Goal: Task Accomplishment & Management: Manage account settings

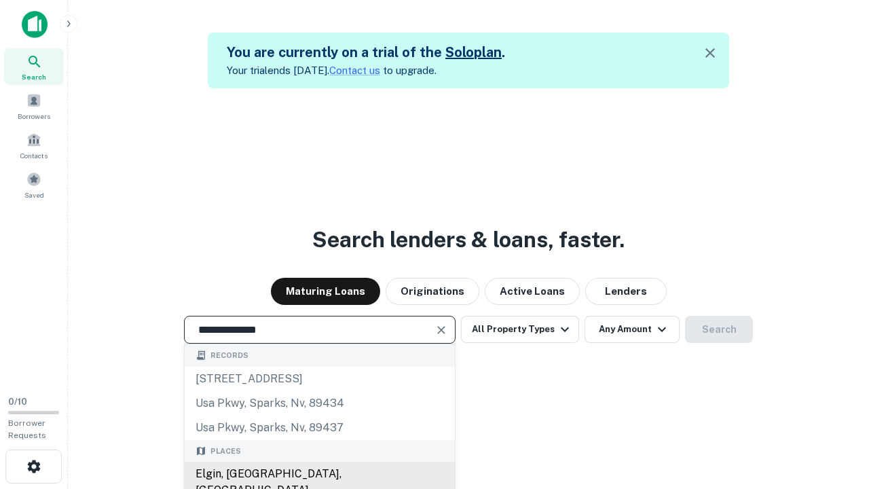
click at [319, 474] on div "Elgin, [GEOGRAPHIC_DATA], [GEOGRAPHIC_DATA]" at bounding box center [320, 481] width 270 height 41
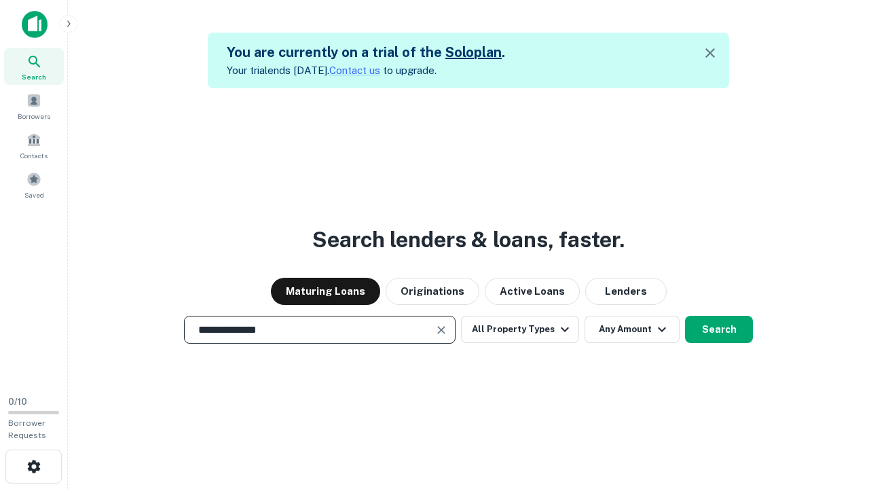
scroll to position [22, 0]
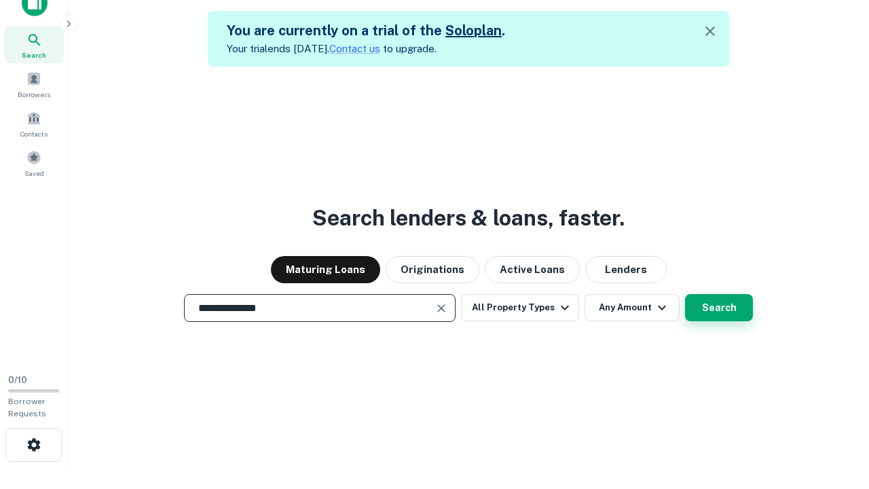
type input "**********"
click at [685, 294] on button "Search" at bounding box center [719, 307] width 68 height 27
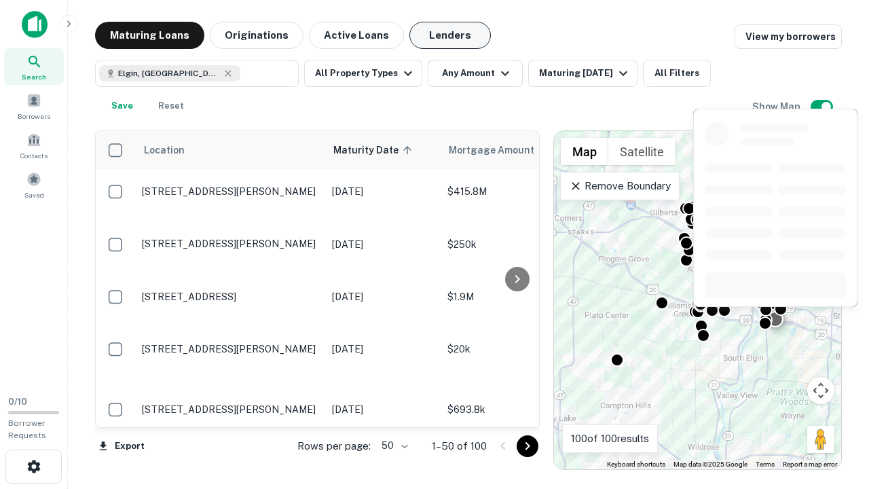
click at [450, 35] on button "Lenders" at bounding box center [449, 35] width 81 height 27
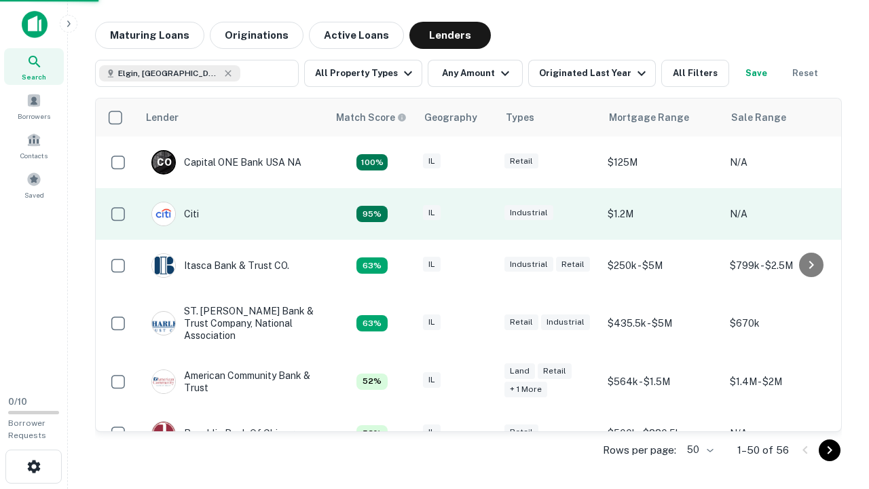
click at [482, 214] on div "IL" at bounding box center [457, 214] width 68 height 18
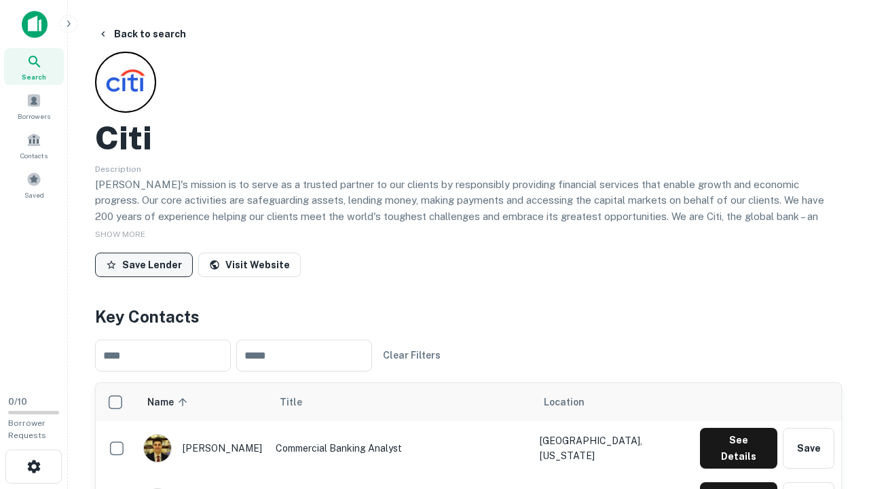
click at [144, 264] on button "Save Lender" at bounding box center [144, 264] width 98 height 24
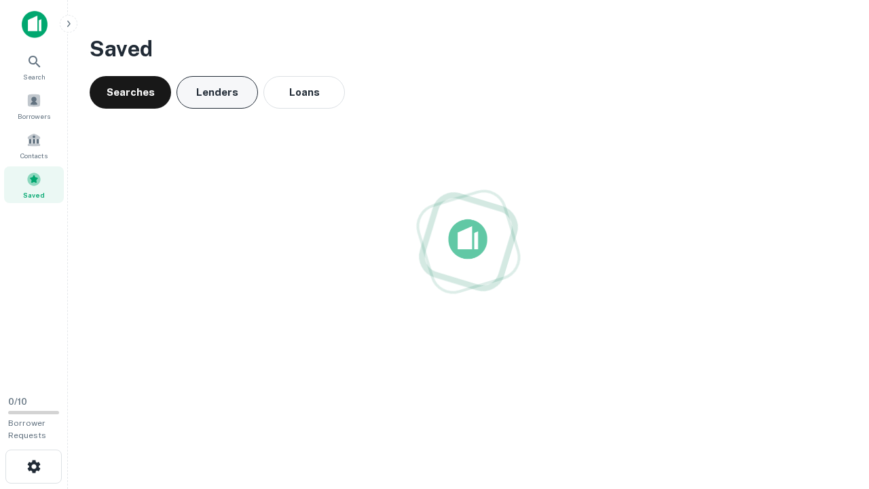
click at [217, 92] on button "Lenders" at bounding box center [216, 92] width 81 height 33
